Goal: Task Accomplishment & Management: Complete application form

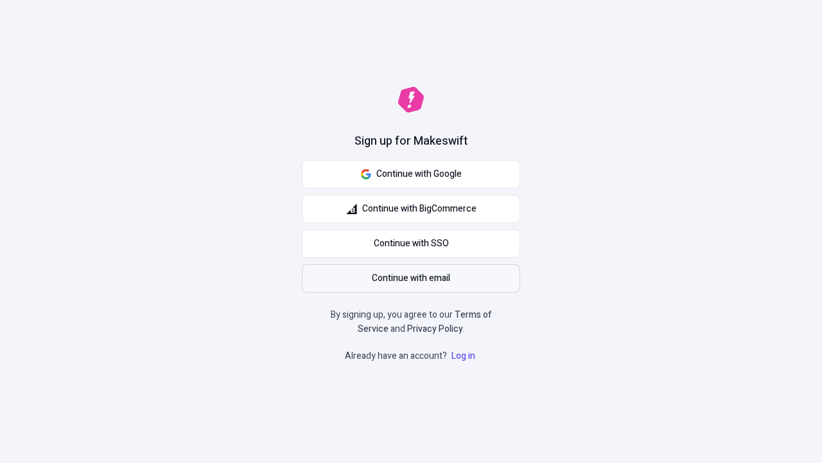
click at [411, 278] on span "Continue with email" at bounding box center [411, 278] width 78 height 14
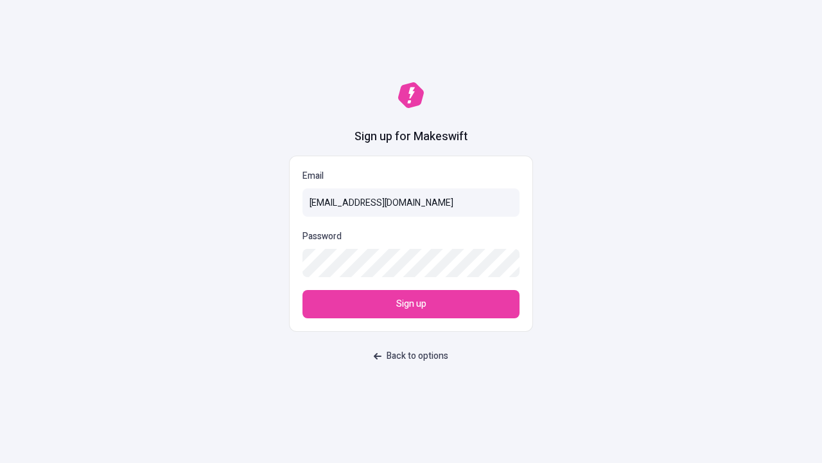
type input "[EMAIL_ADDRESS][DOMAIN_NAME]"
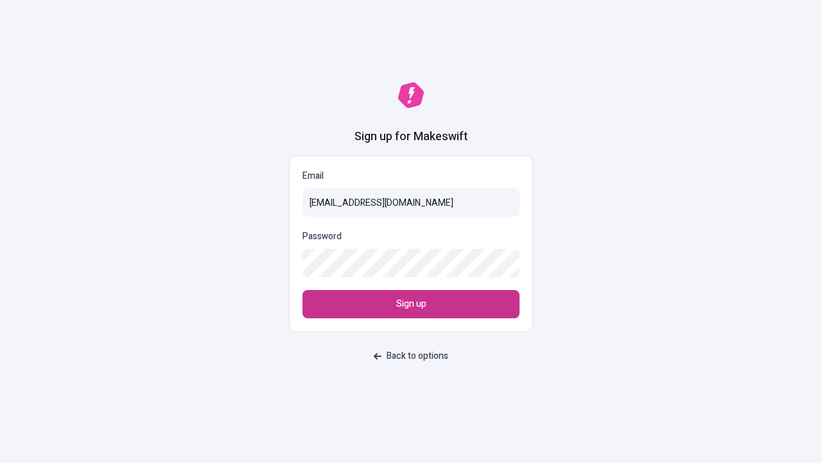
click at [411, 304] on span "Sign up" at bounding box center [411, 304] width 30 height 14
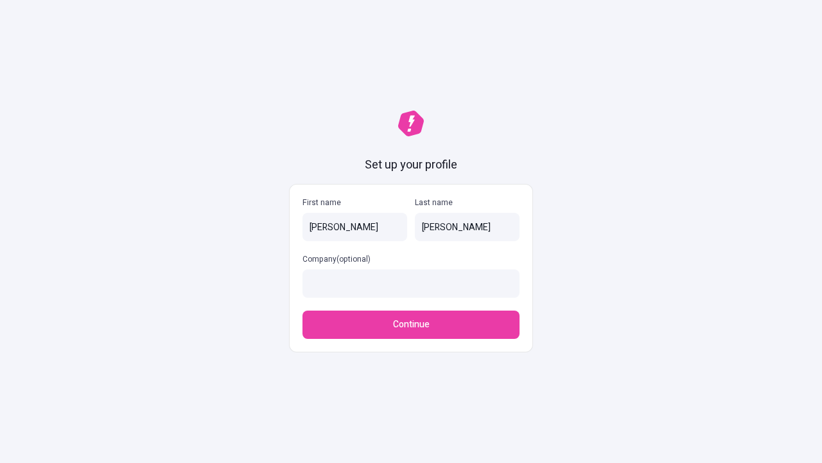
type input "[PERSON_NAME]"
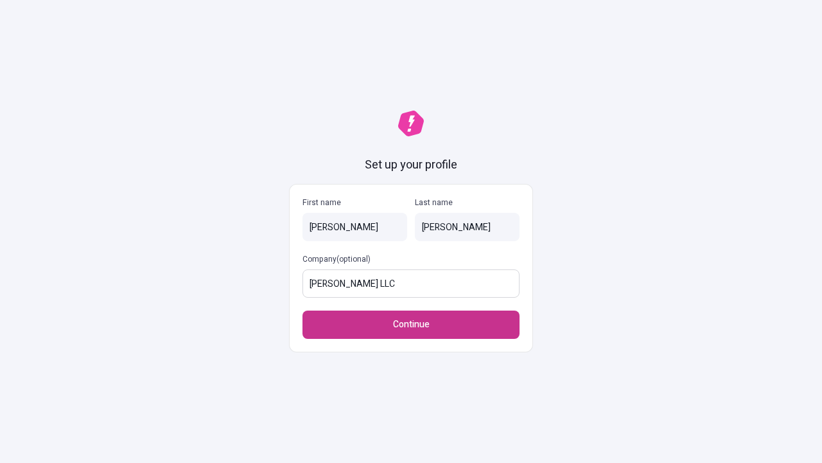
type input "[PERSON_NAME] LLC"
click at [411, 324] on span "Continue" at bounding box center [411, 324] width 37 height 14
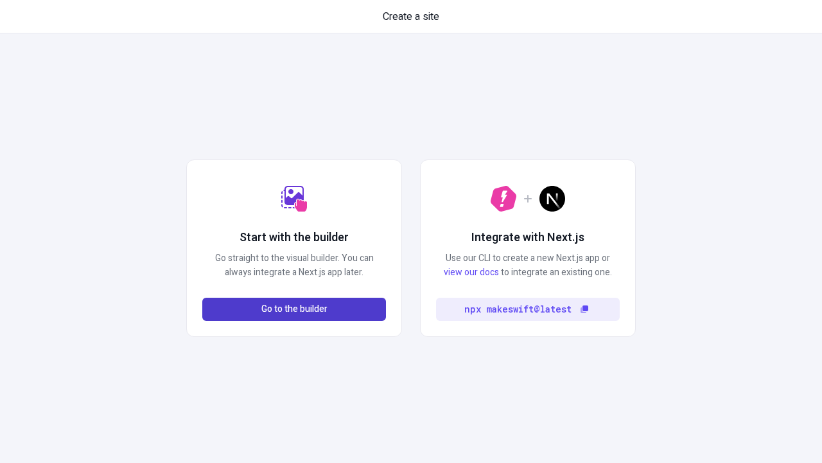
click at [294, 309] on span "Go to the builder" at bounding box center [294, 309] width 66 height 14
